Goal: Navigation & Orientation: Go to known website

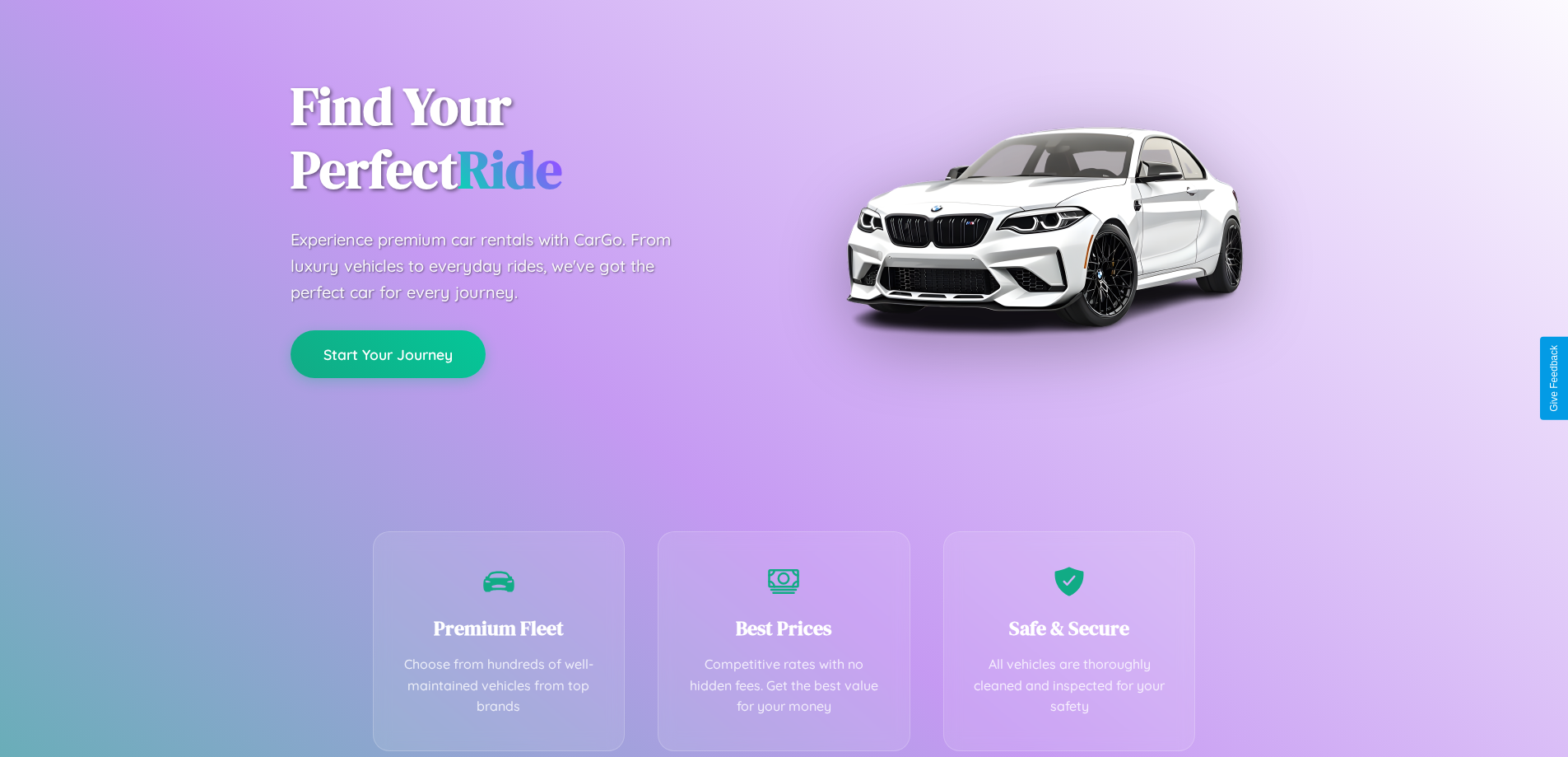
scroll to position [324, 0]
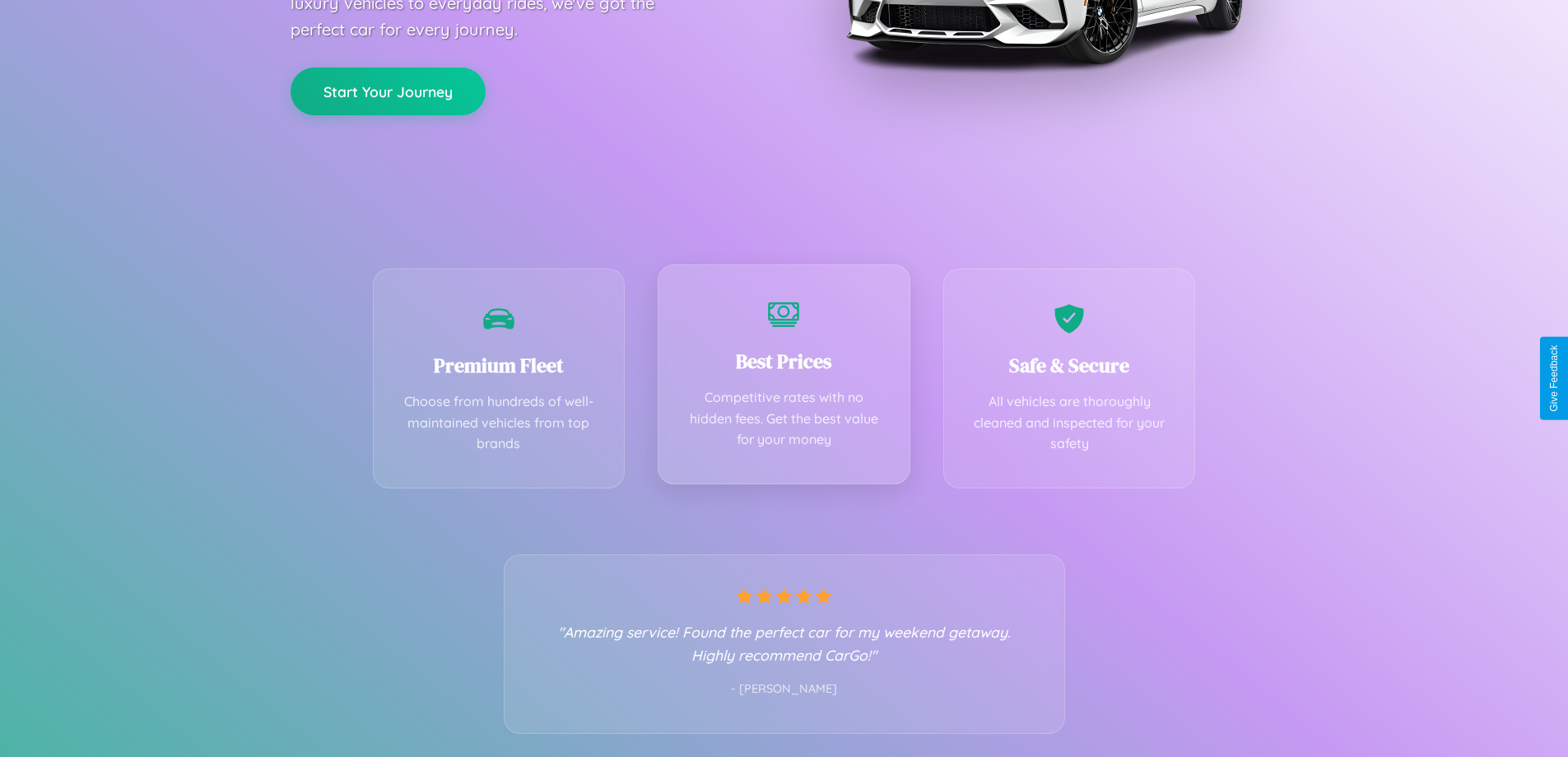
click at [784, 378] on div "Best Prices Competitive rates with no hidden fees. Get the best value for your …" at bounding box center [784, 374] width 253 height 220
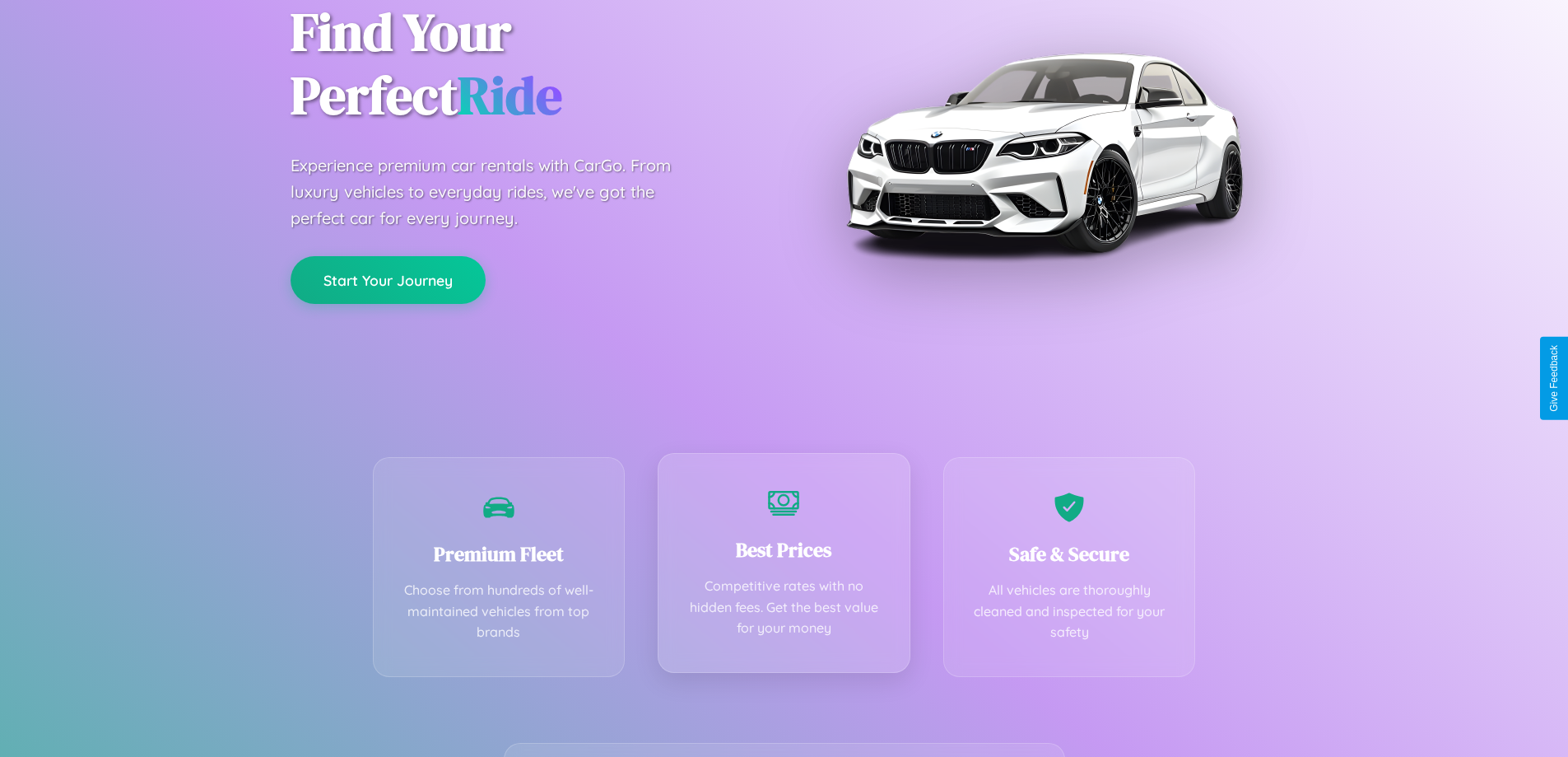
scroll to position [0, 0]
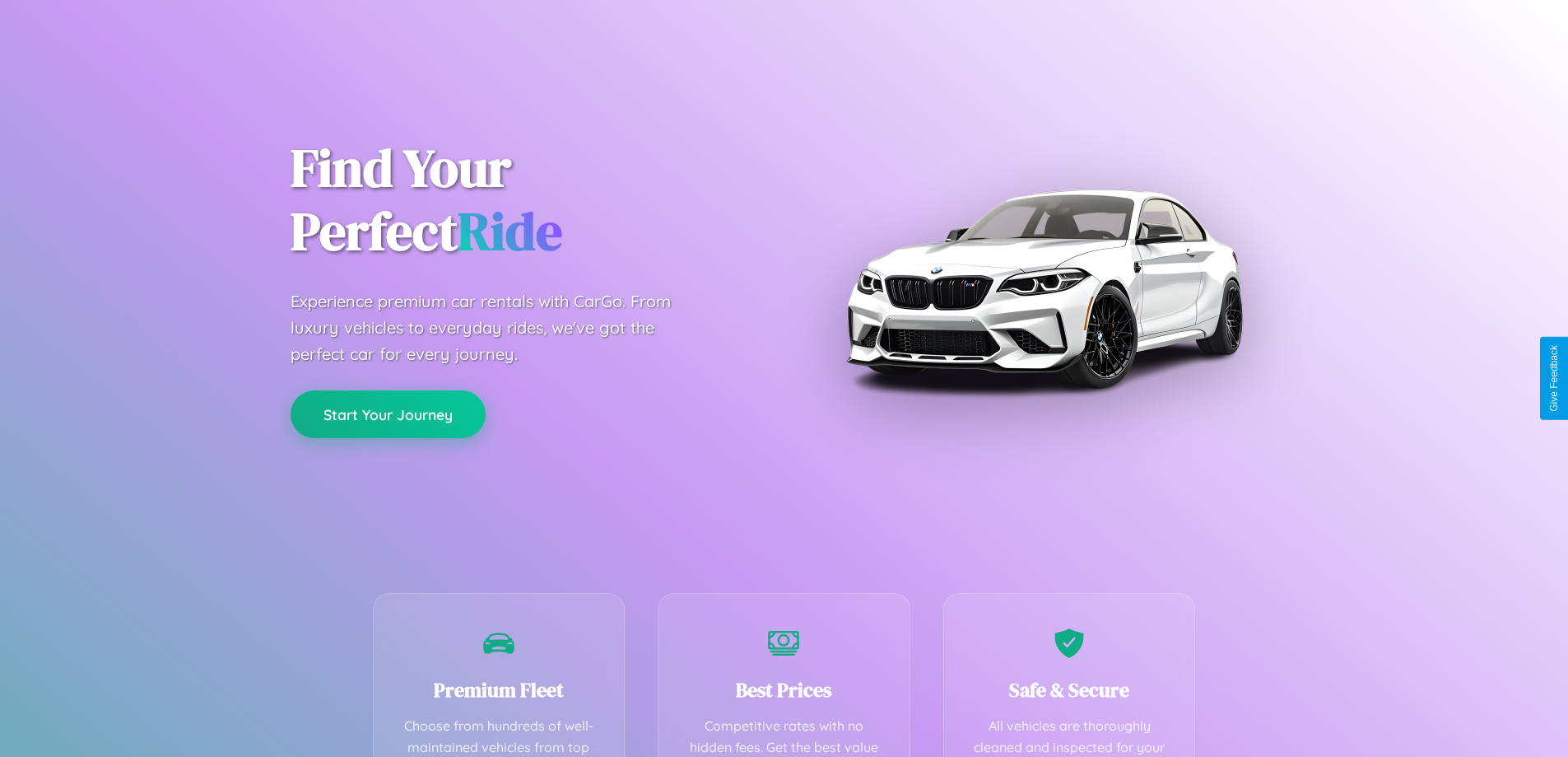
click at [388, 415] on button "Start Your Journey" at bounding box center [388, 414] width 195 height 48
click at [388, 414] on button "Start Your Journey" at bounding box center [388, 414] width 195 height 48
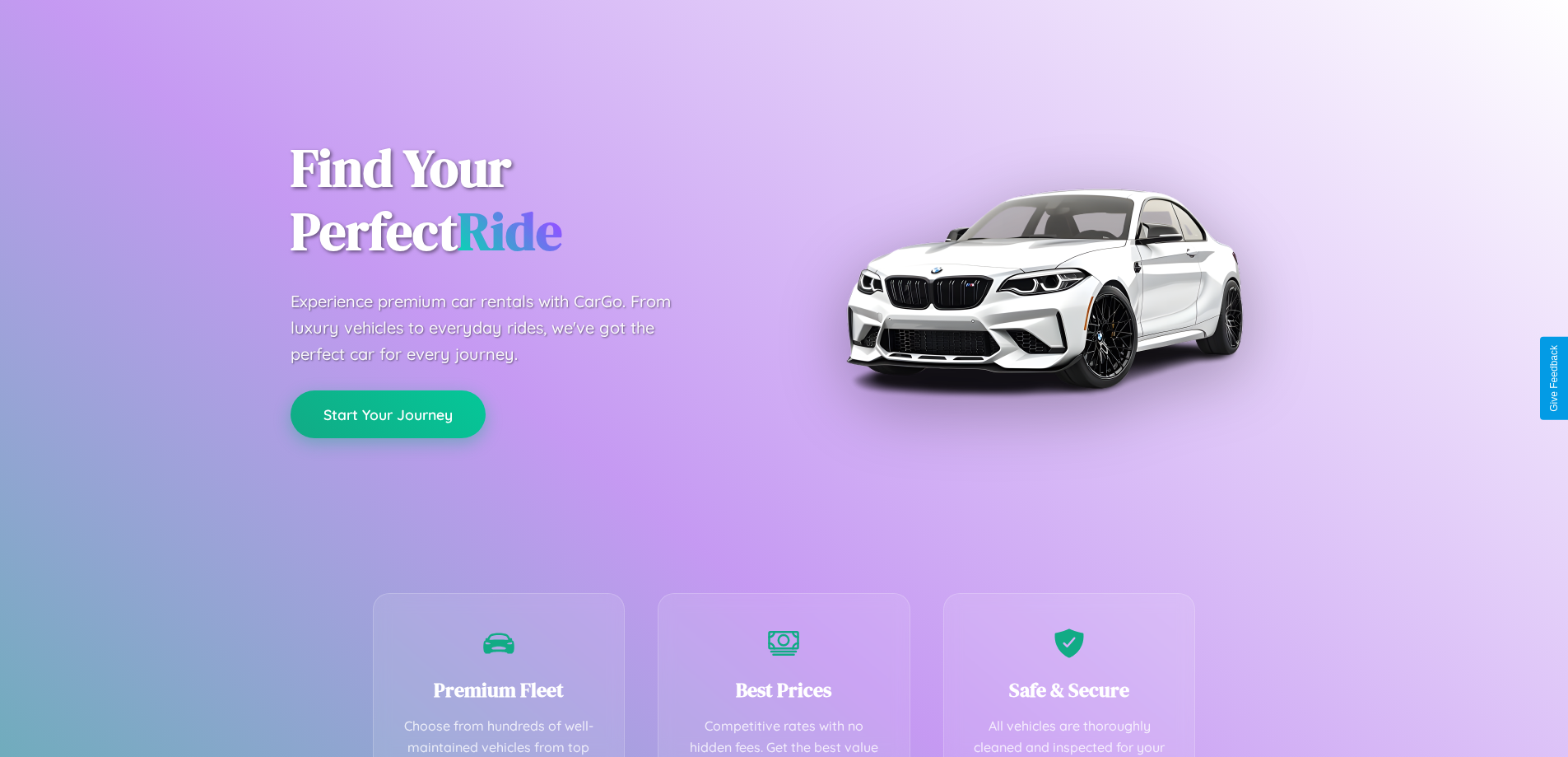
click at [388, 414] on button "Start Your Journey" at bounding box center [388, 414] width 195 height 48
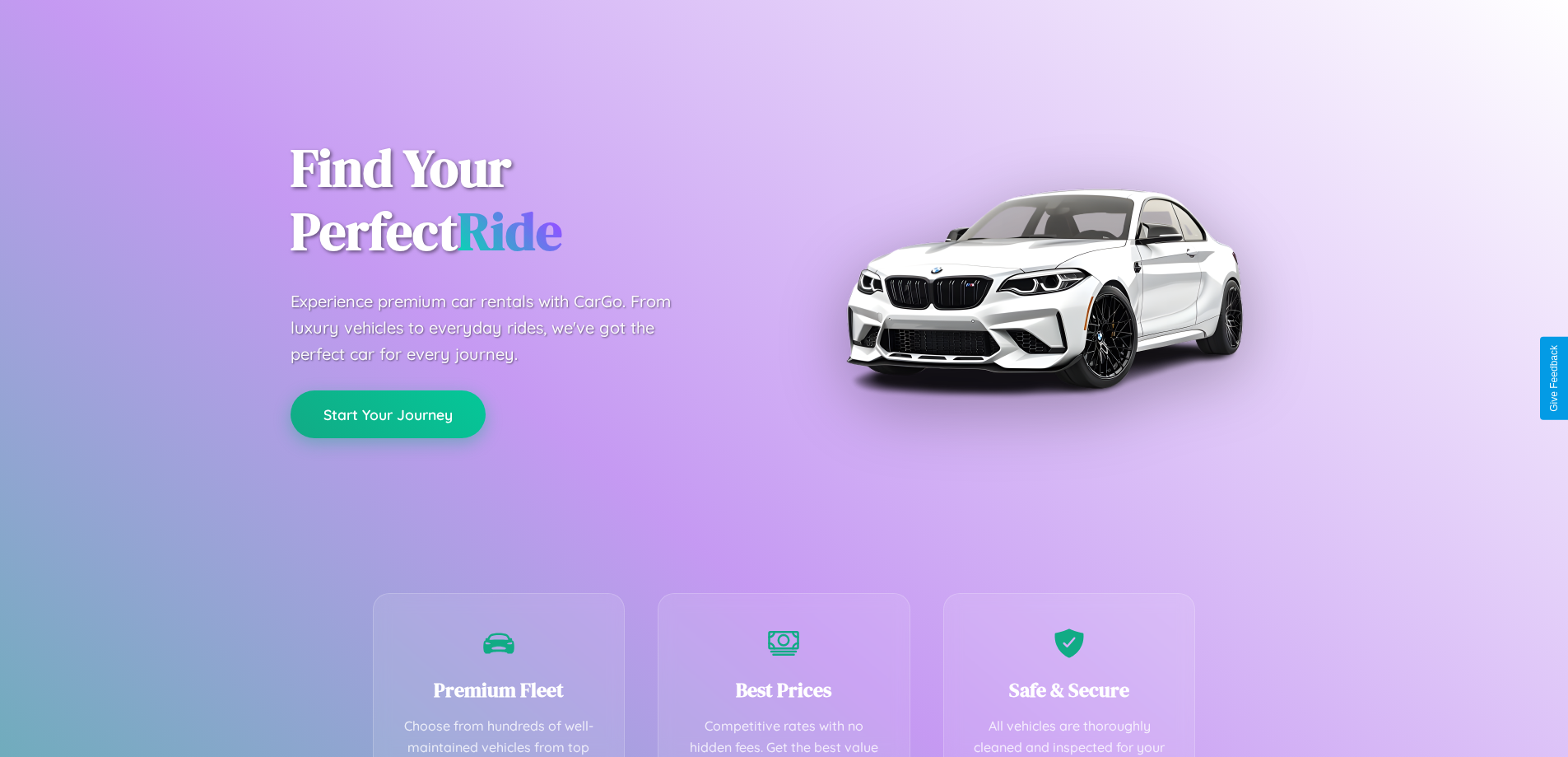
click at [388, 414] on button "Start Your Journey" at bounding box center [388, 414] width 195 height 48
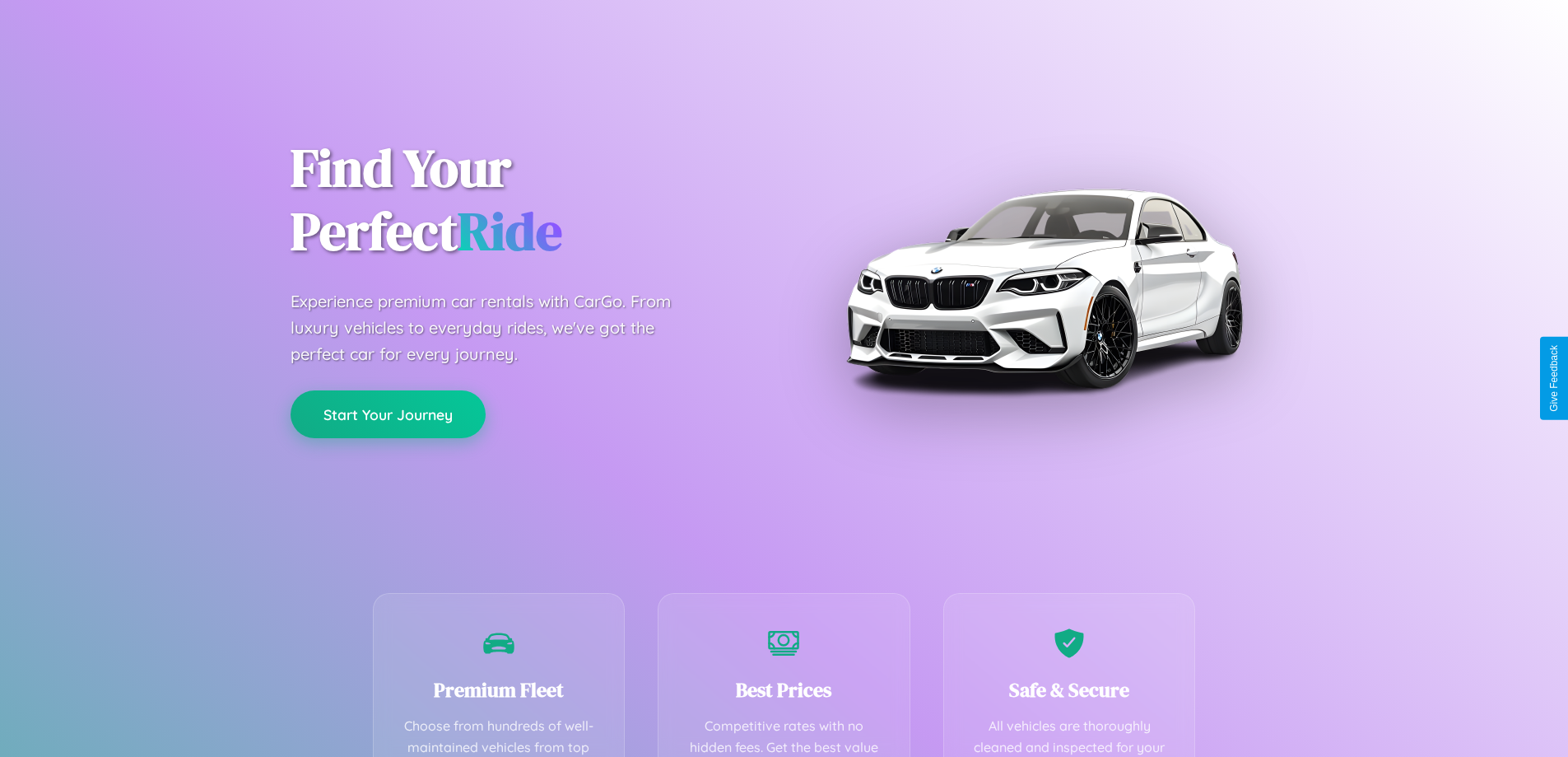
click at [388, 414] on button "Start Your Journey" at bounding box center [388, 414] width 195 height 48
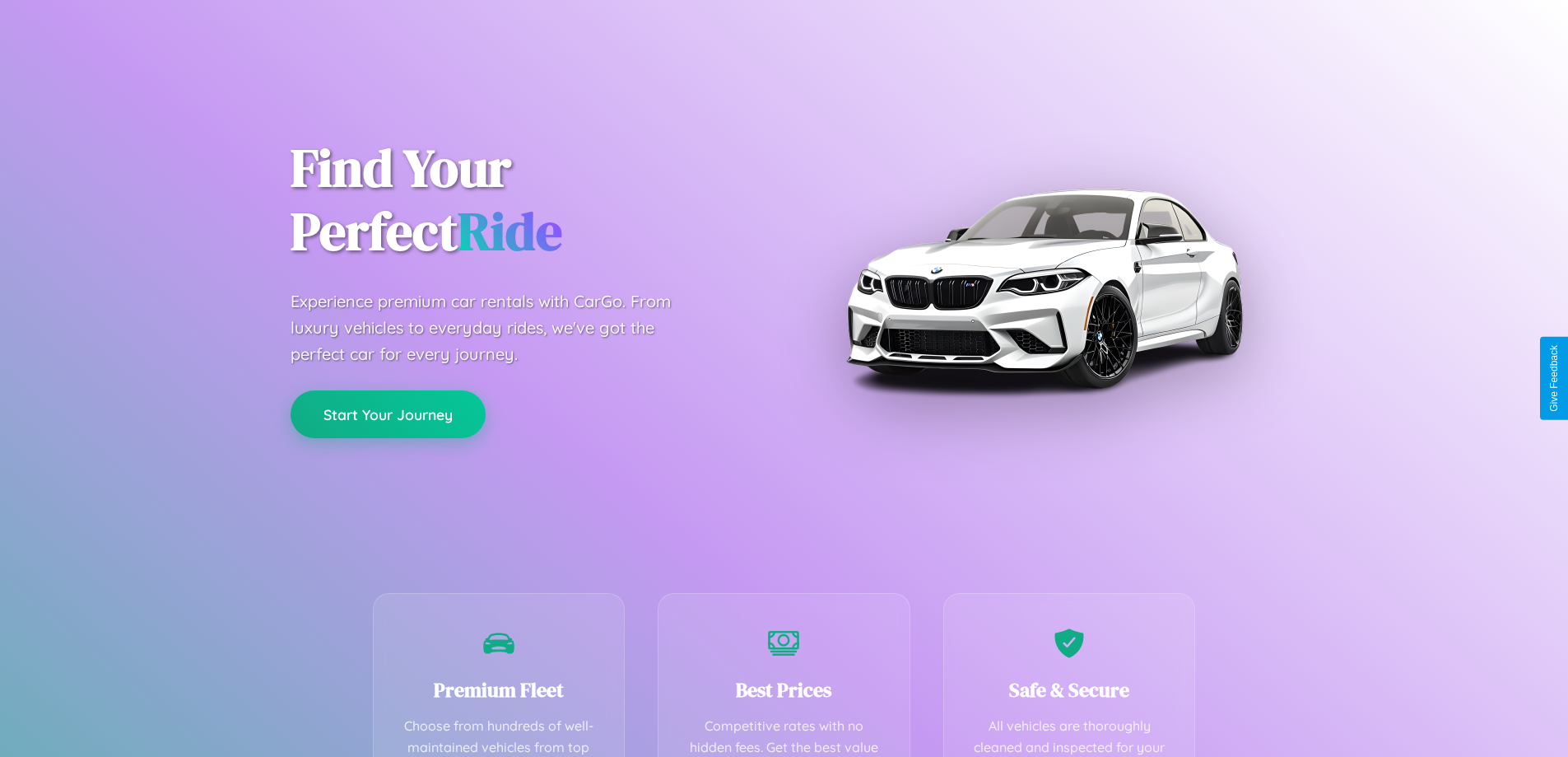
click at [388, 414] on button "Start Your Journey" at bounding box center [388, 414] width 195 height 48
